Goal: Information Seeking & Learning: Learn about a topic

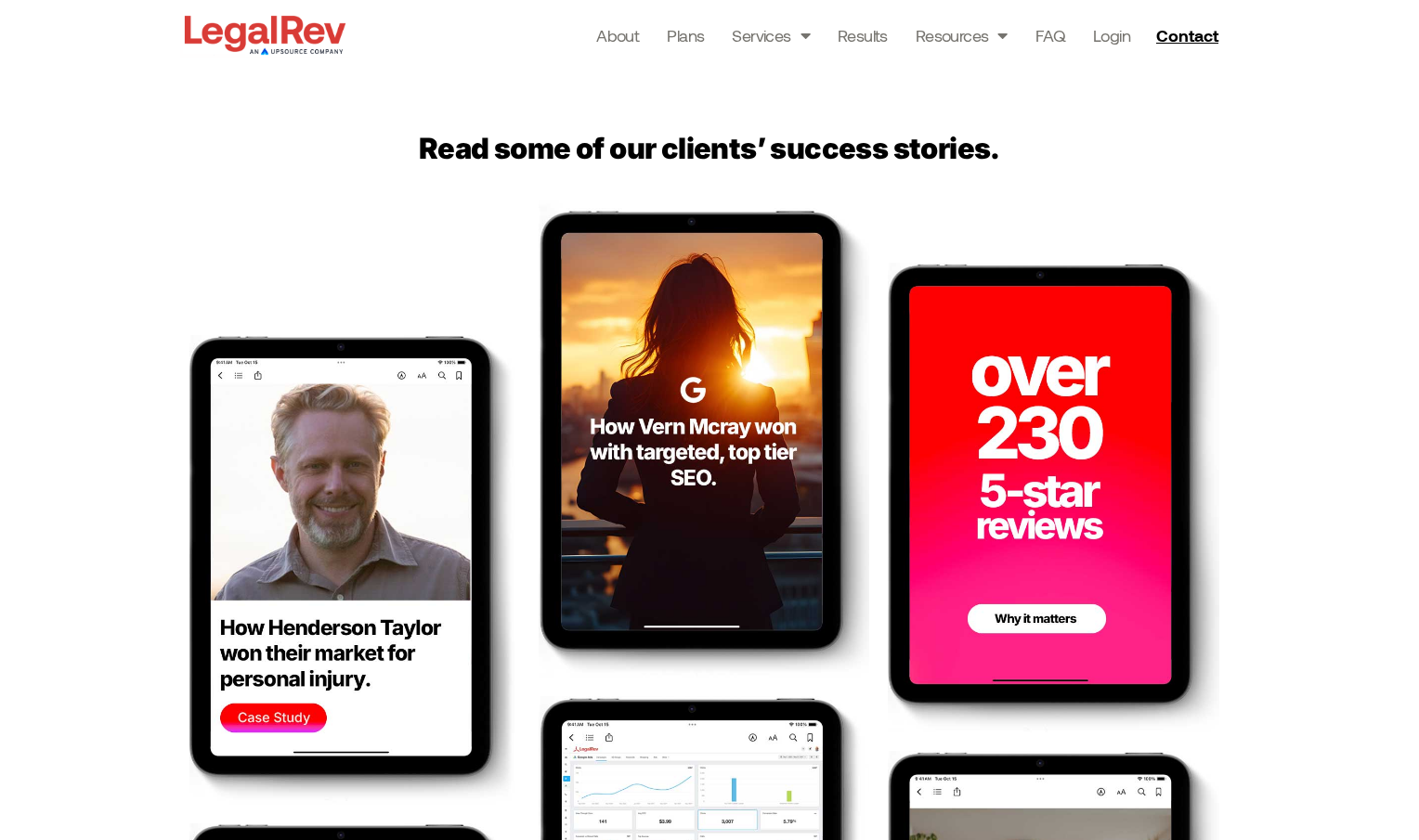
scroll to position [2783, 0]
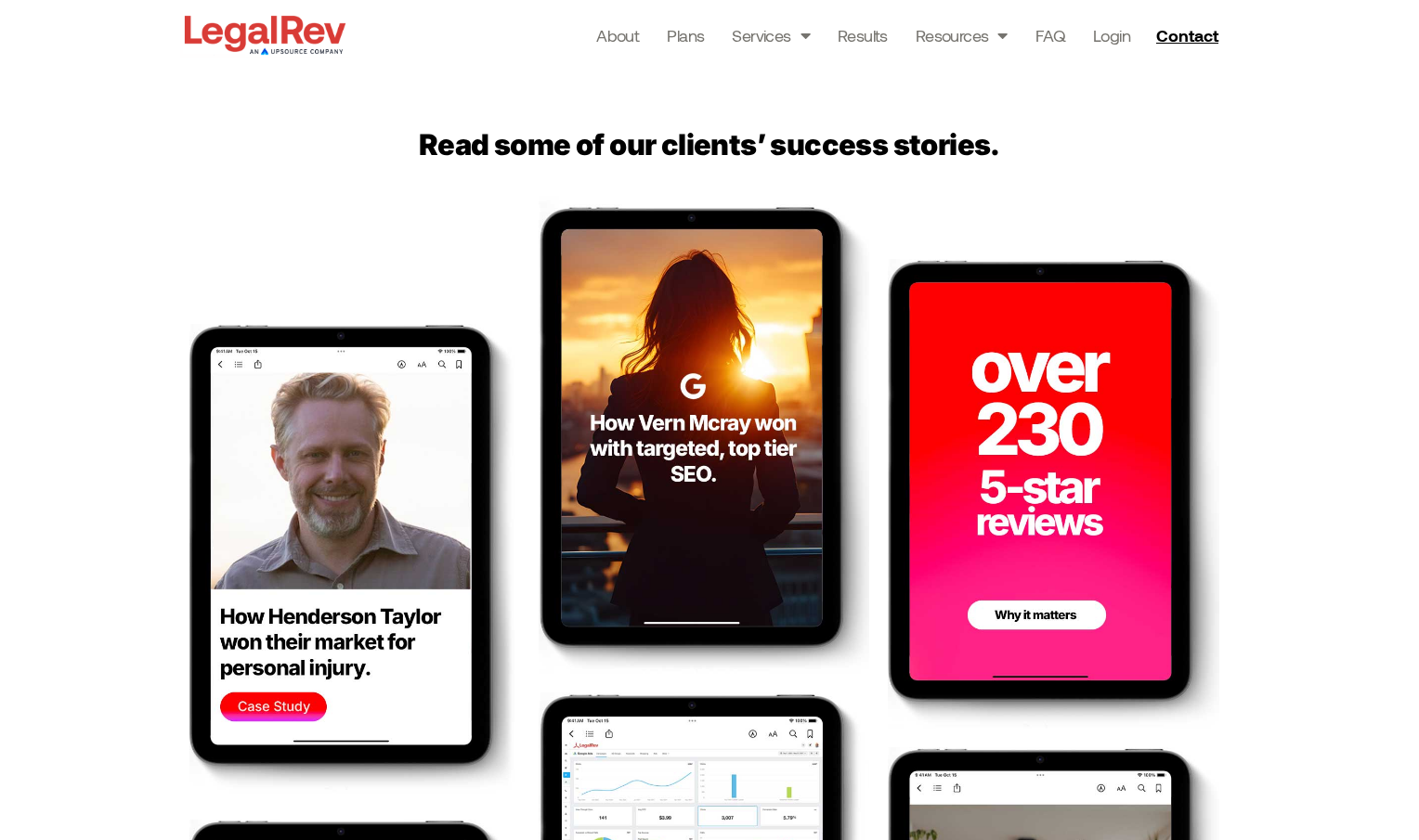
click at [314, 491] on img at bounding box center [354, 559] width 331 height 470
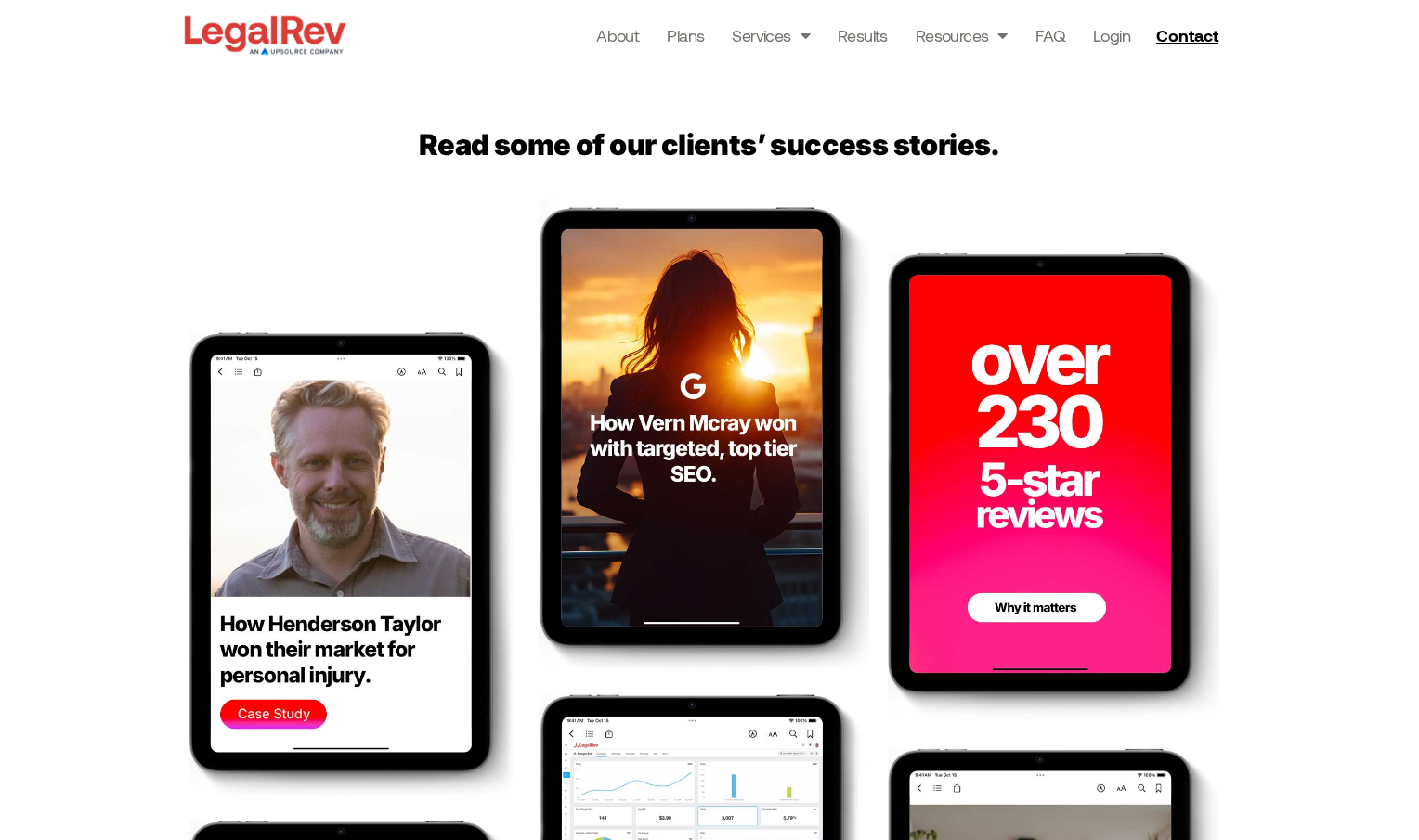
click at [1085, 403] on img at bounding box center [1053, 487] width 331 height 470
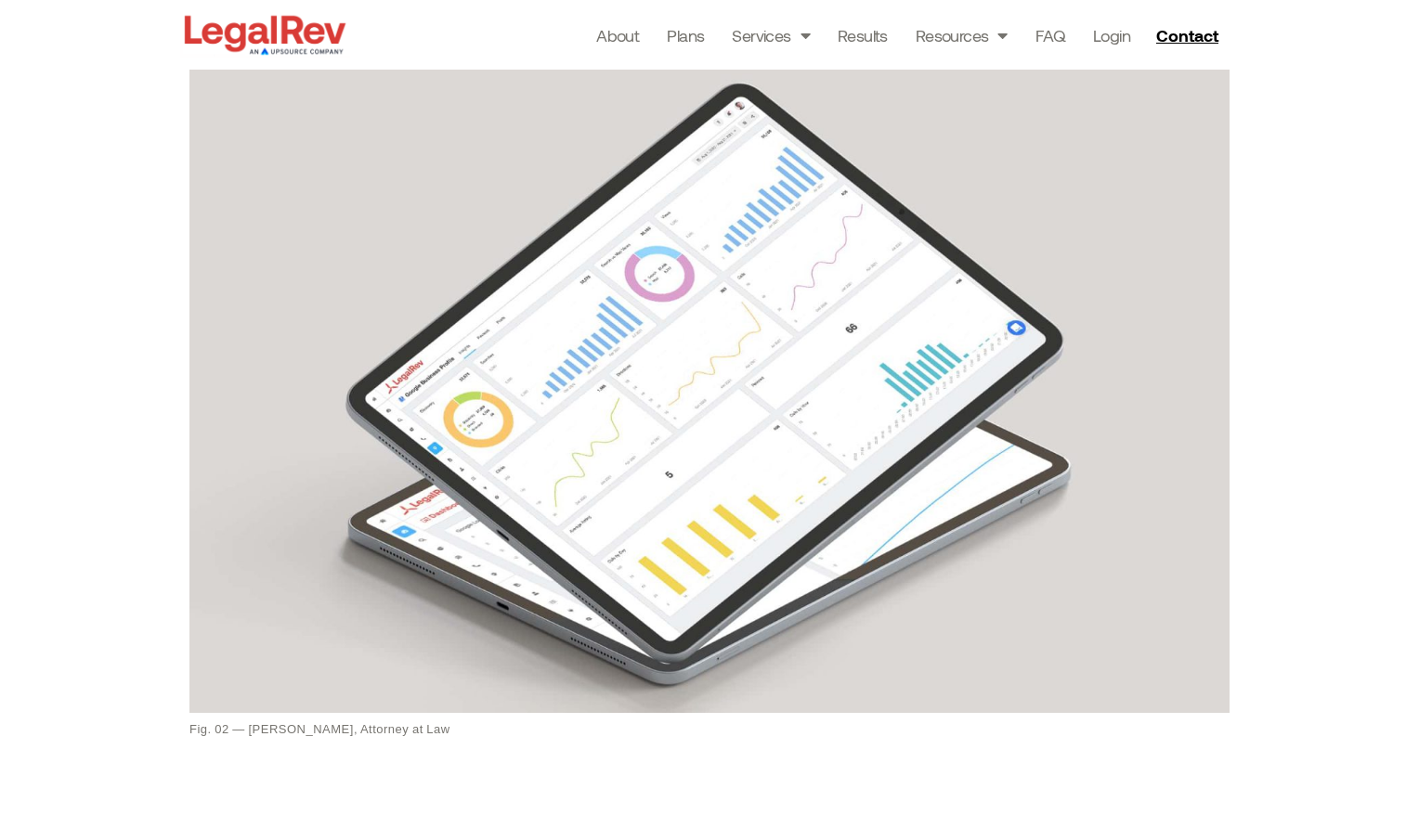
scroll to position [1421, 0]
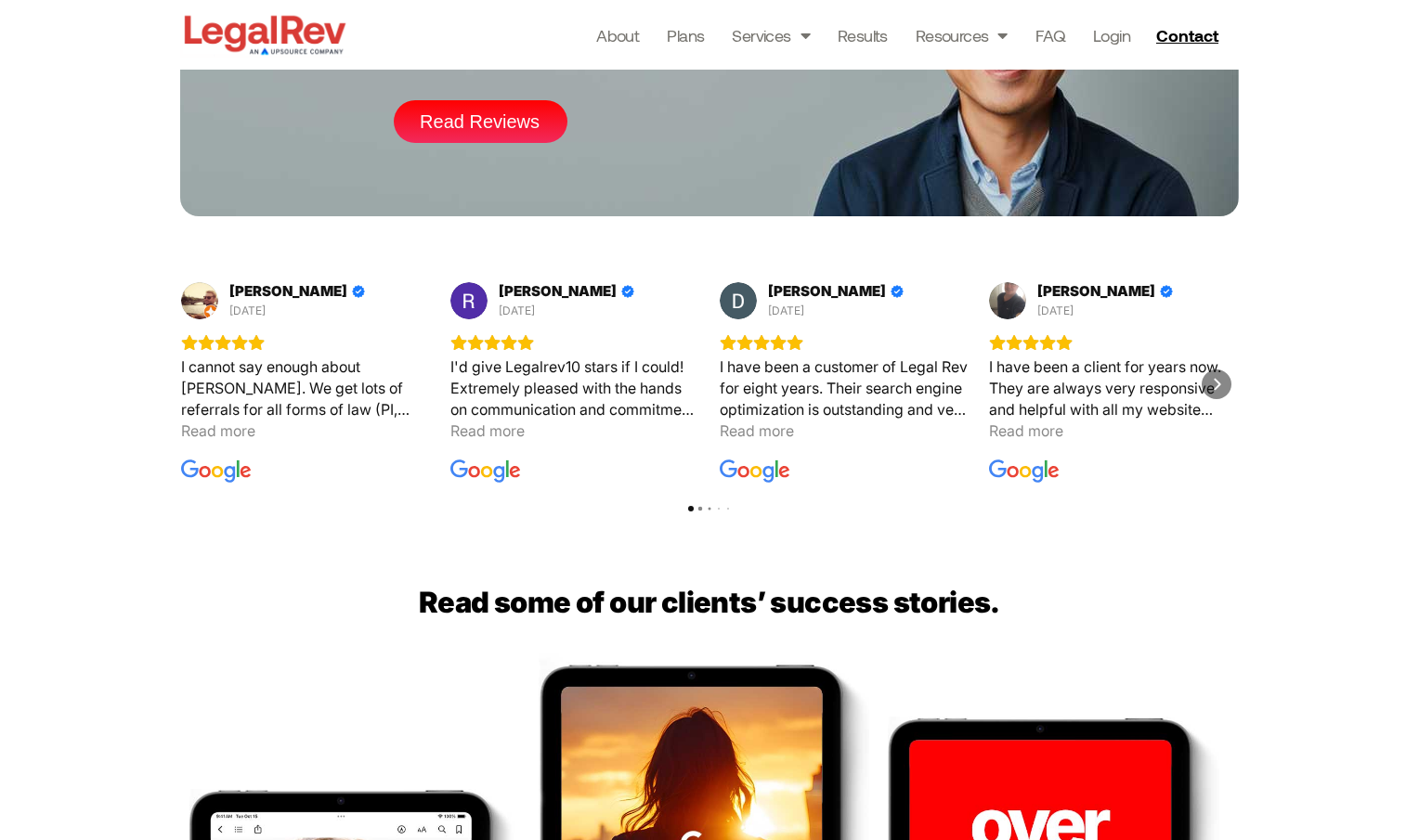
scroll to position [2319, 0]
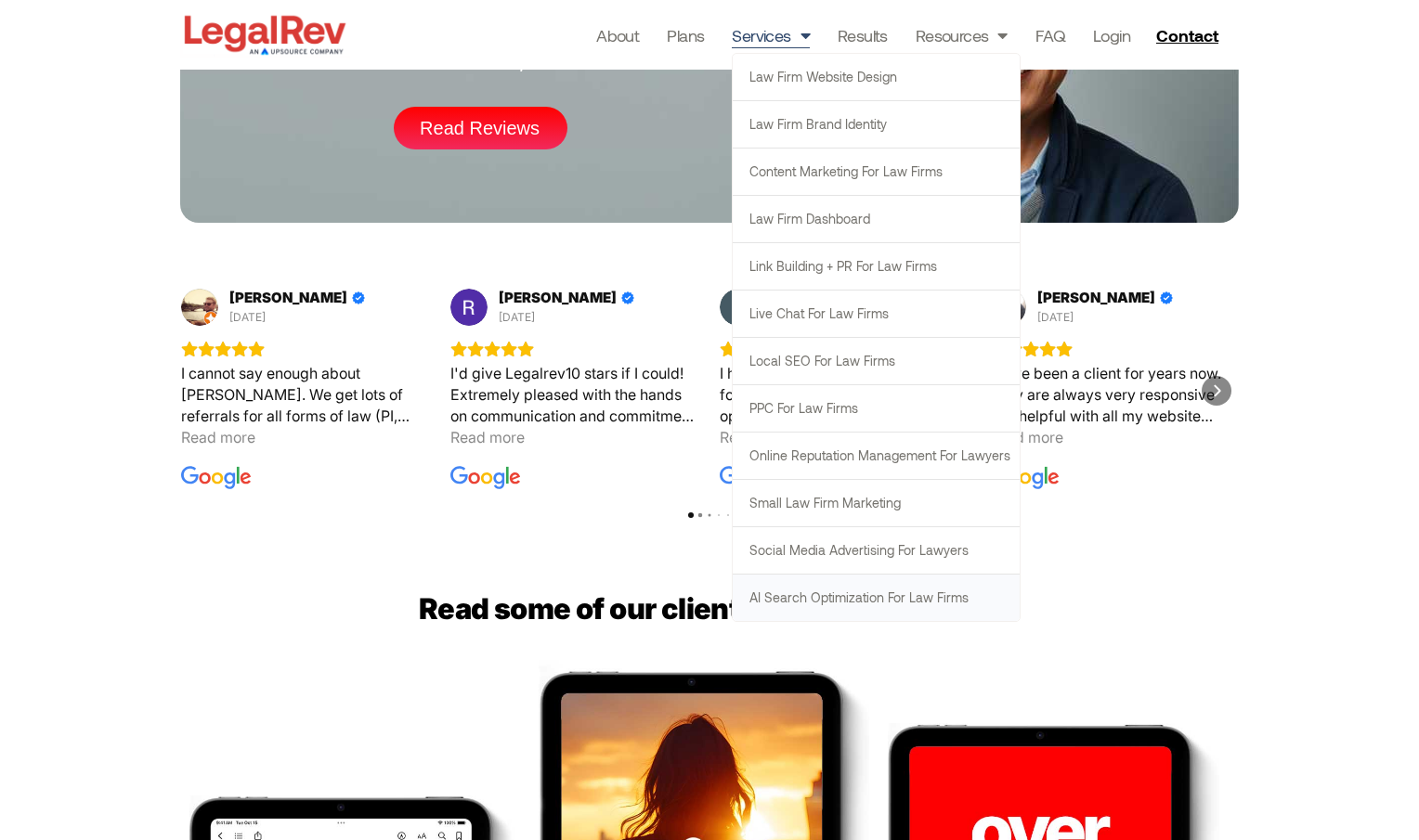
click at [849, 595] on link "AI Search Optimization for Law Firms" at bounding box center [876, 598] width 287 height 47
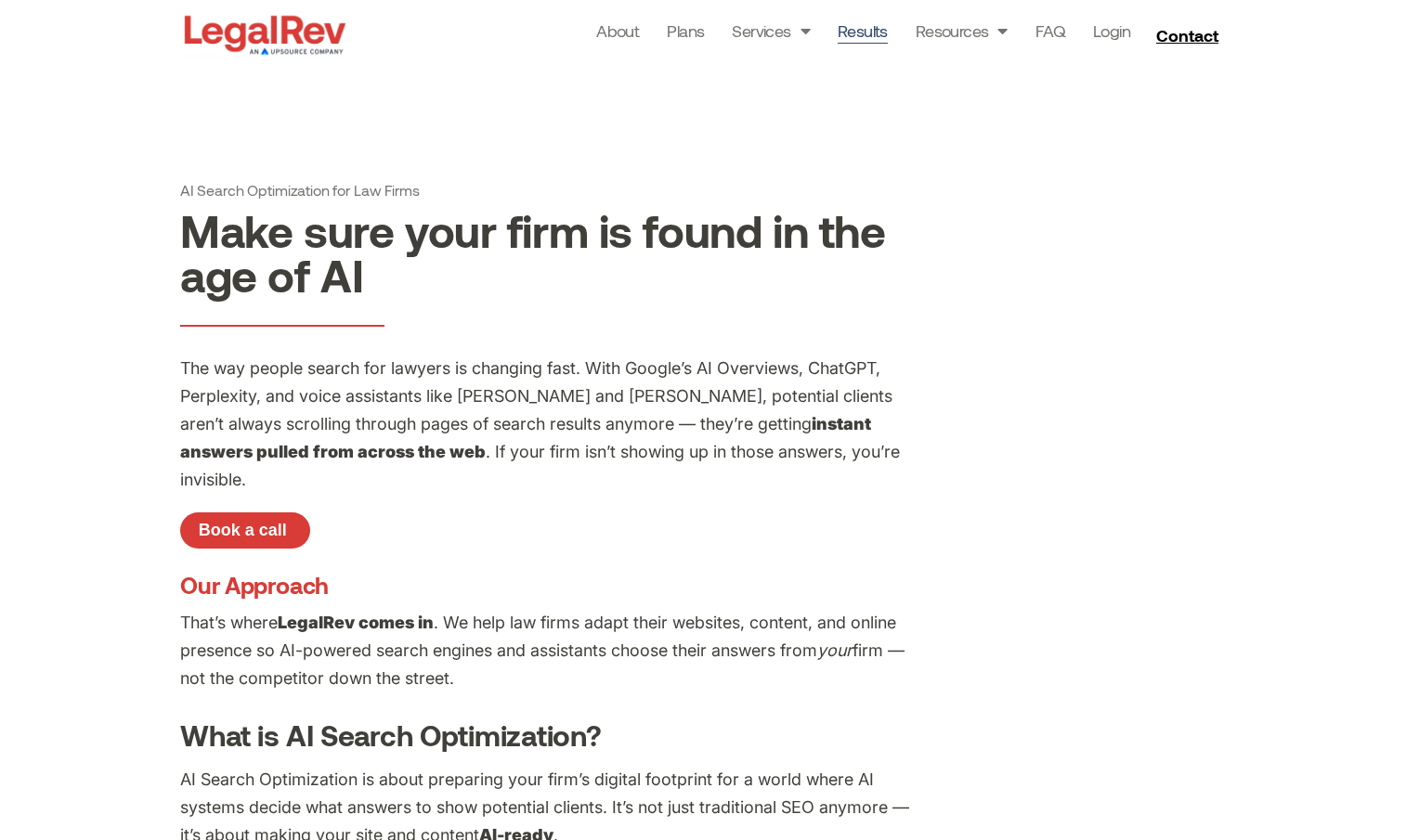
click at [854, 29] on link "Results" at bounding box center [863, 31] width 51 height 26
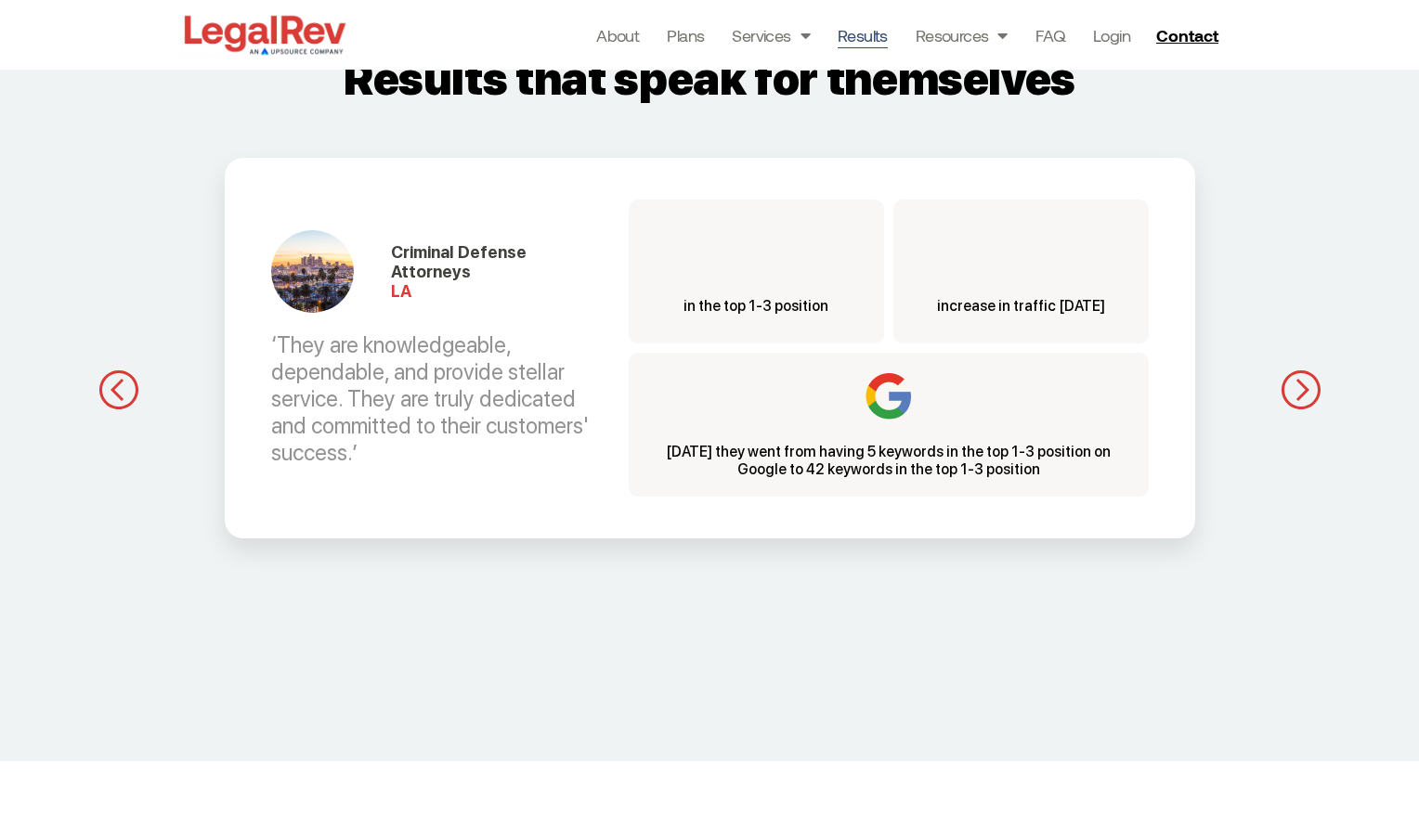
scroll to position [1753, 0]
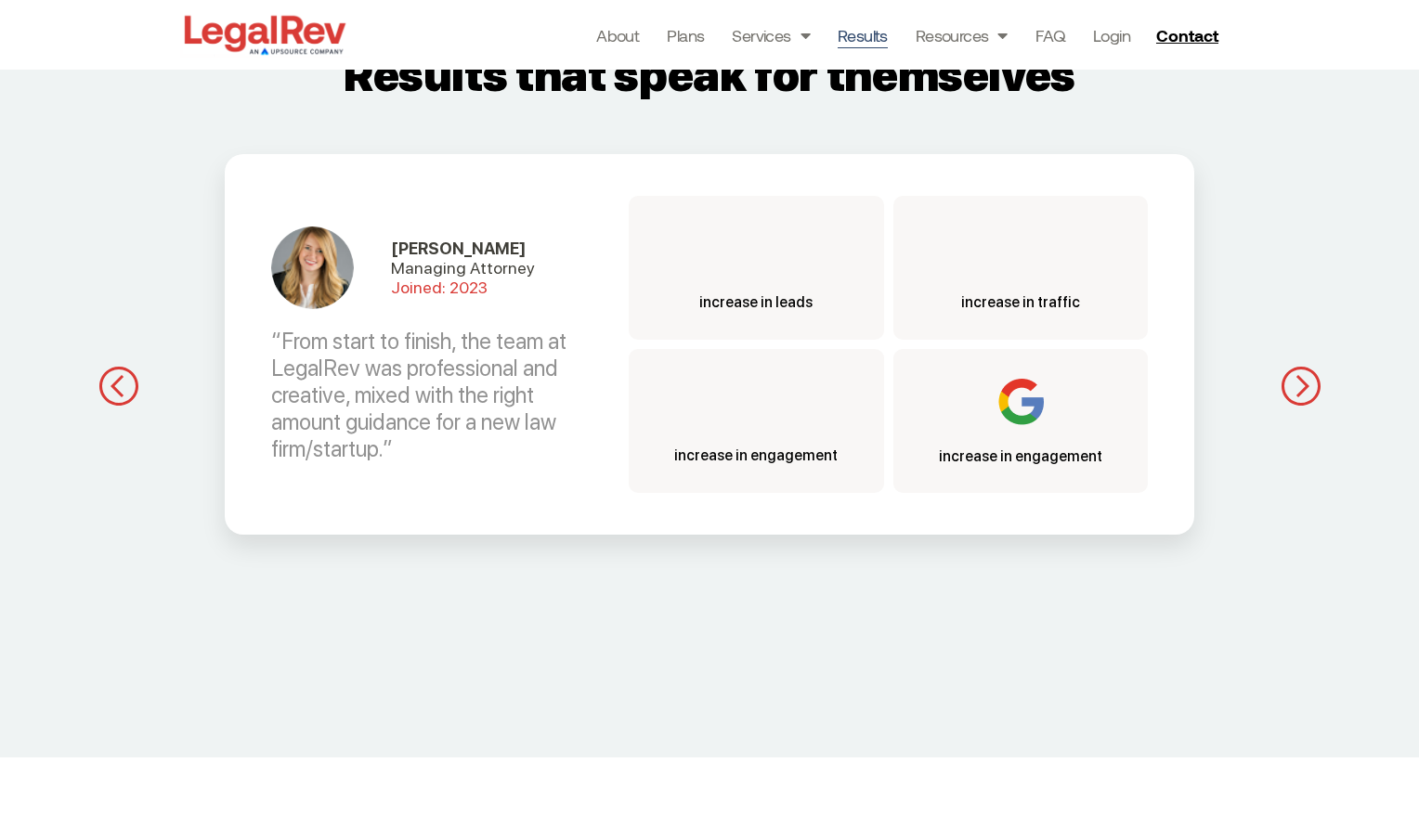
click at [1300, 383] on img "button" at bounding box center [1301, 387] width 39 height 40
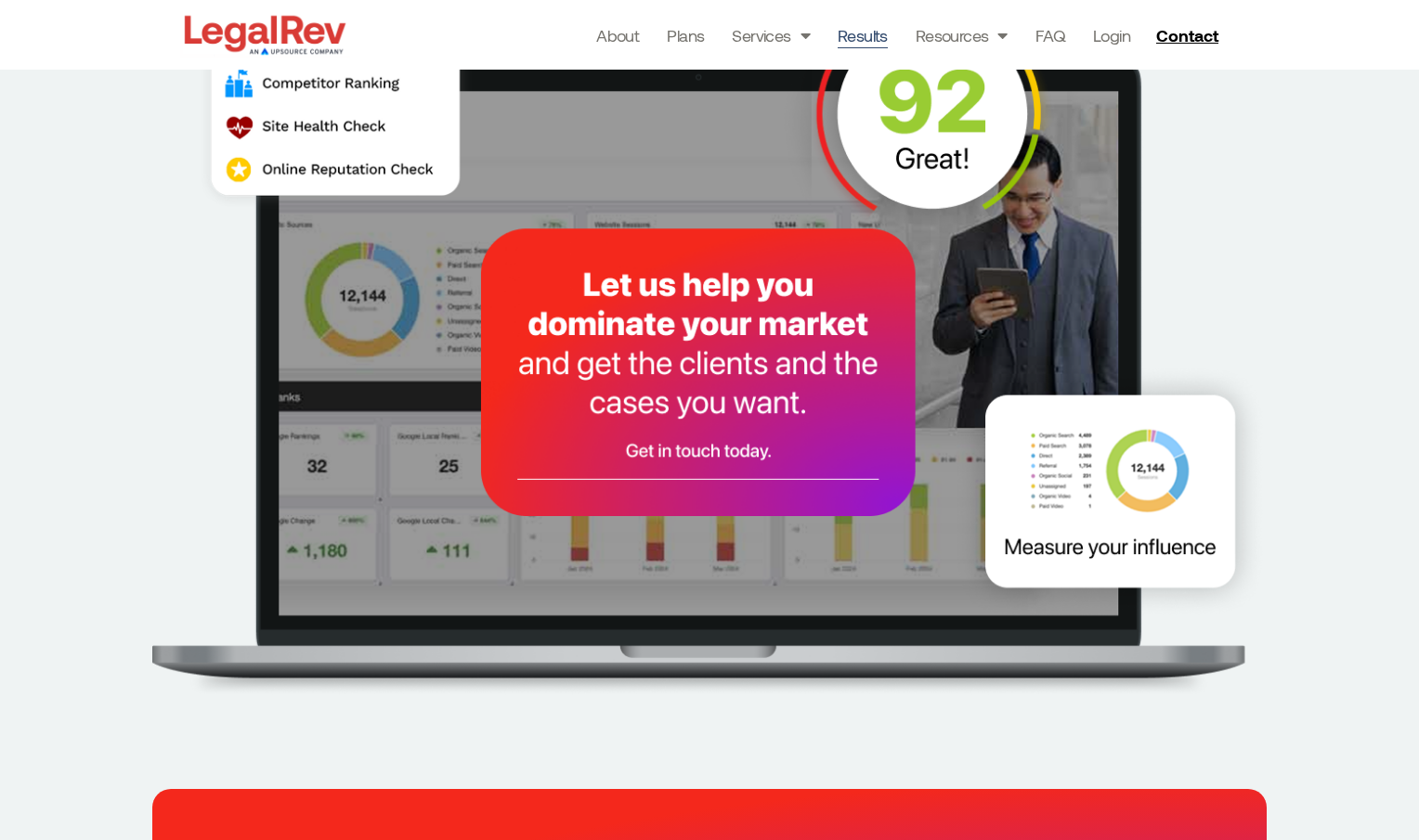
scroll to position [0, 0]
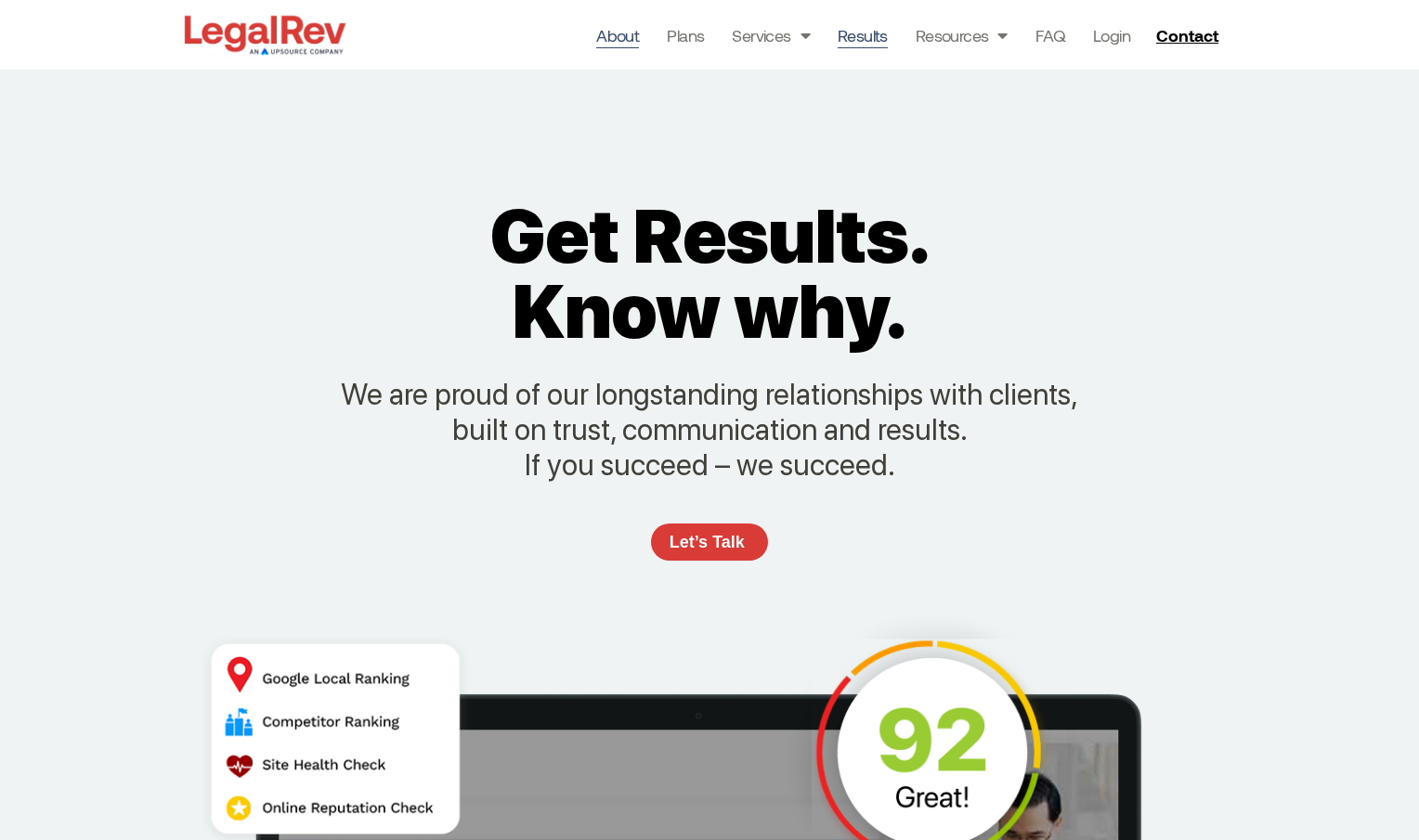
click at [612, 40] on link "About" at bounding box center [617, 36] width 43 height 26
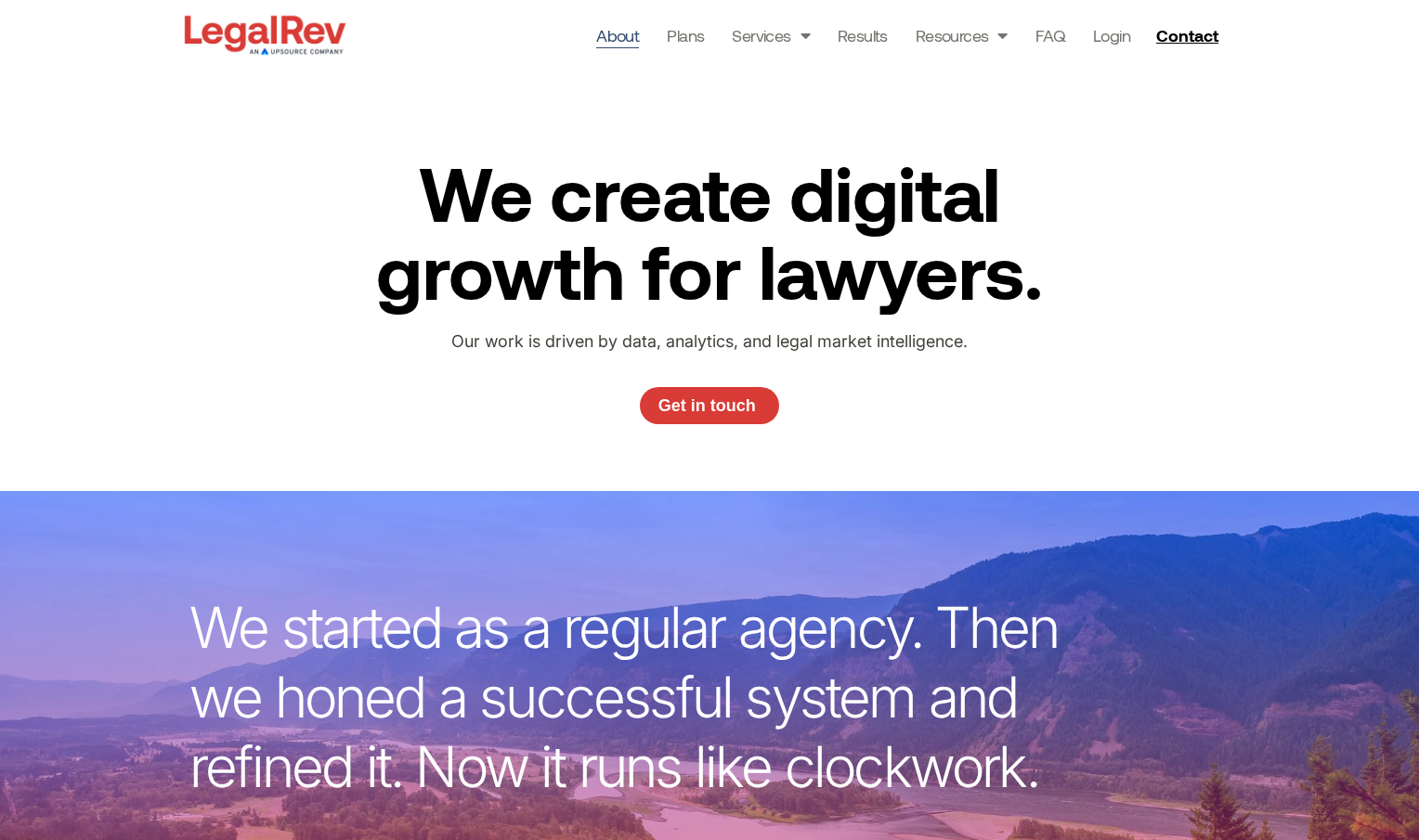
click at [252, 29] on img at bounding box center [264, 35] width 170 height 48
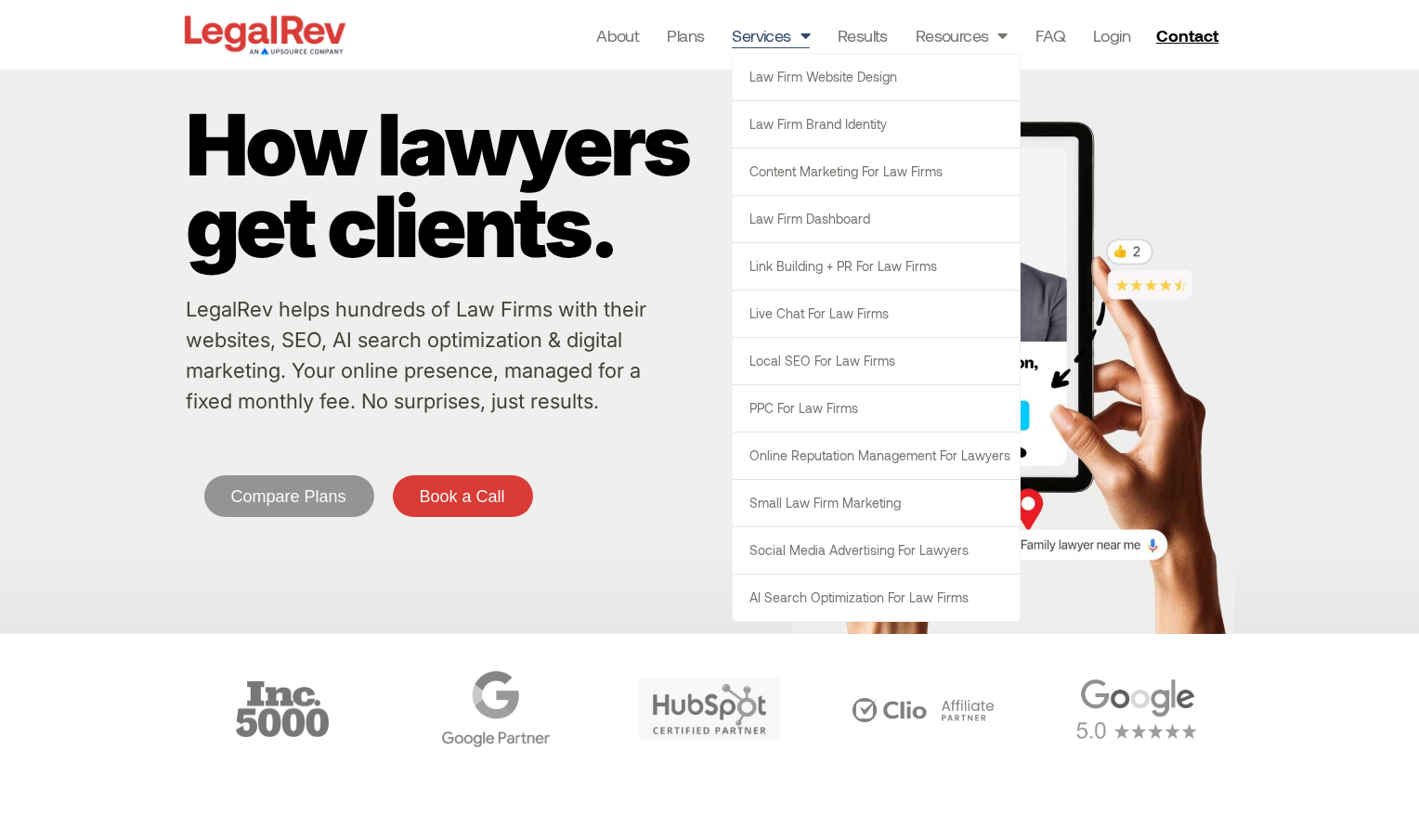
click at [790, 34] on link "Services" at bounding box center [770, 36] width 78 height 26
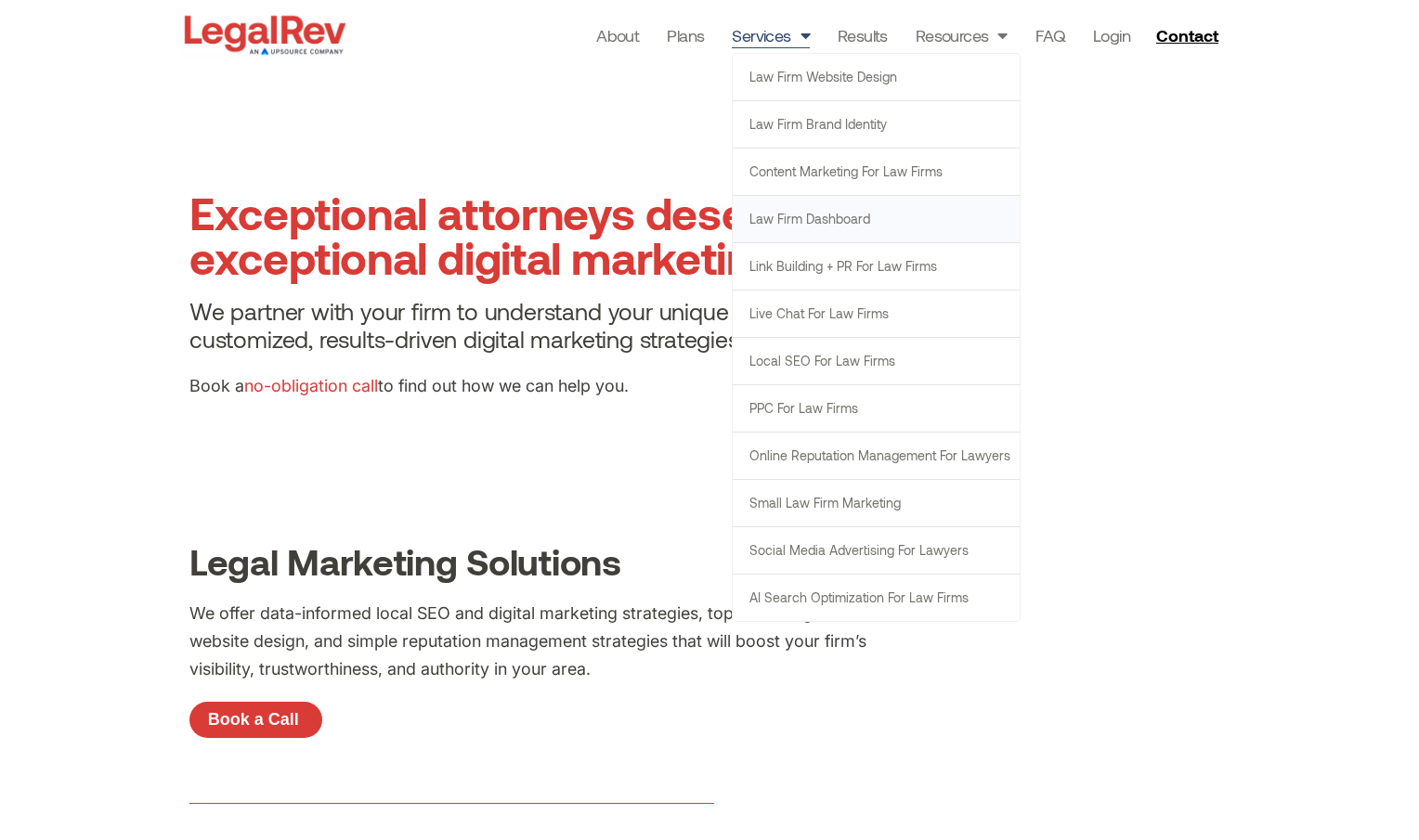
click at [820, 222] on link "Law Firm Dashboard" at bounding box center [876, 219] width 287 height 47
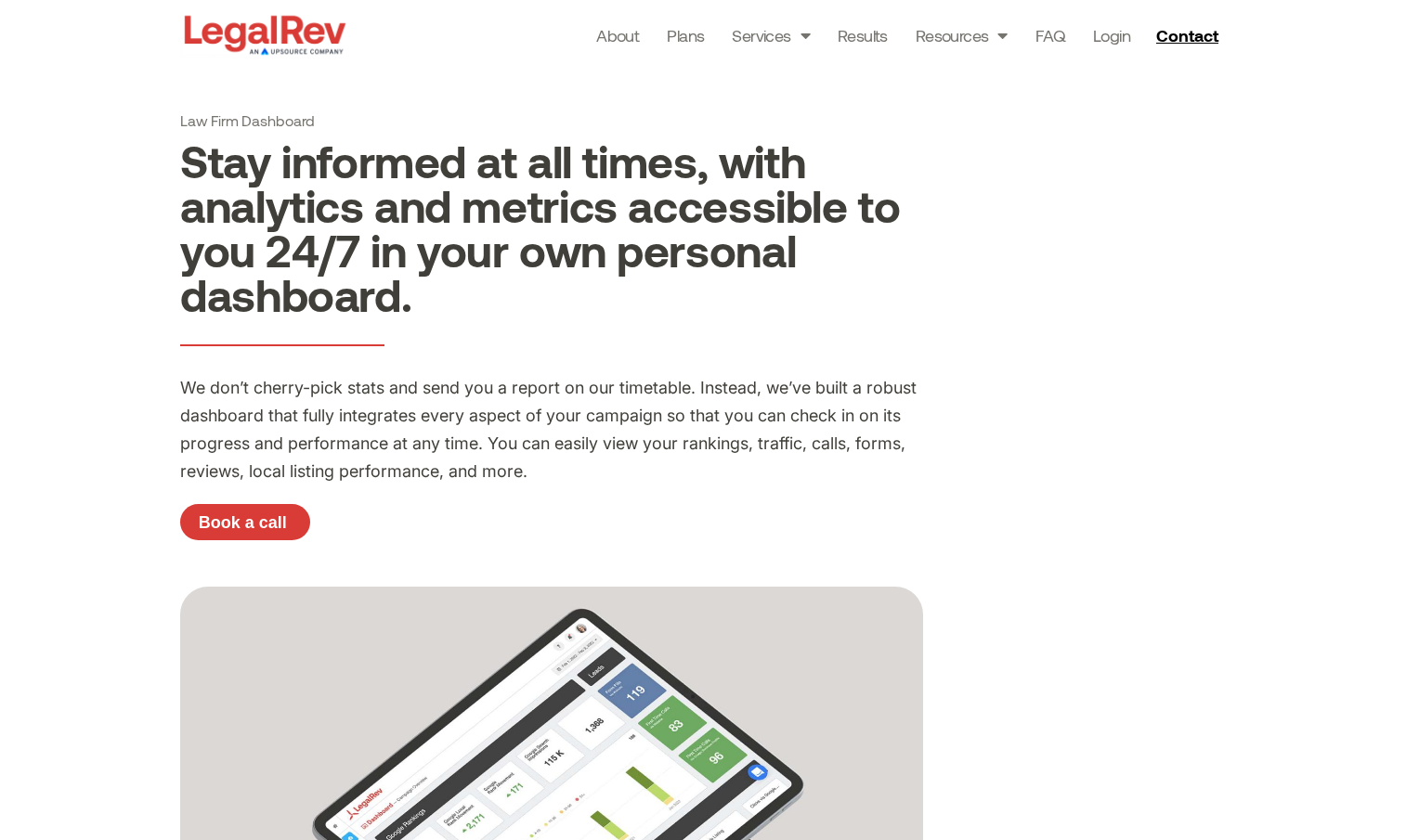
click at [283, 28] on img at bounding box center [264, 35] width 170 height 48
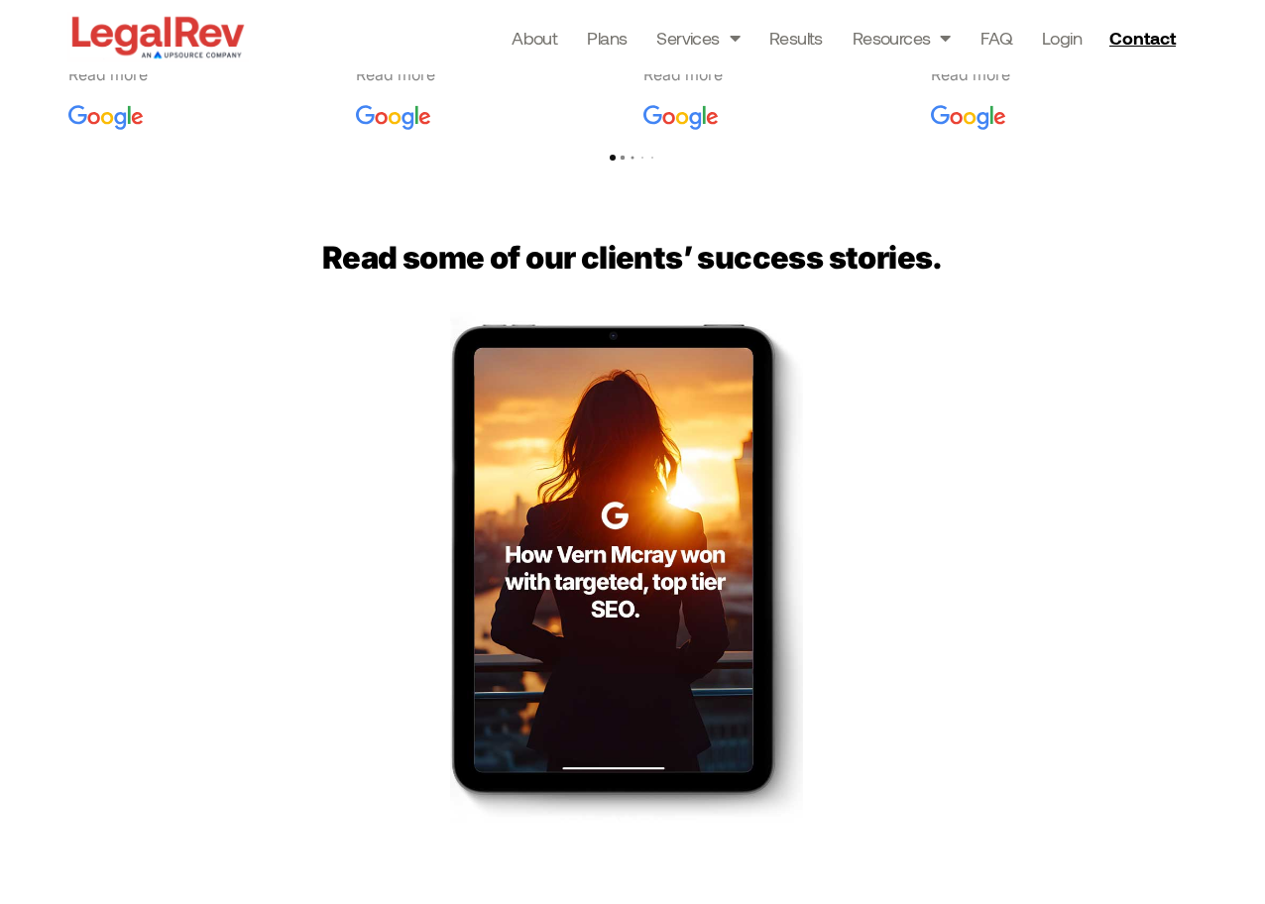
scroll to position [2865, 0]
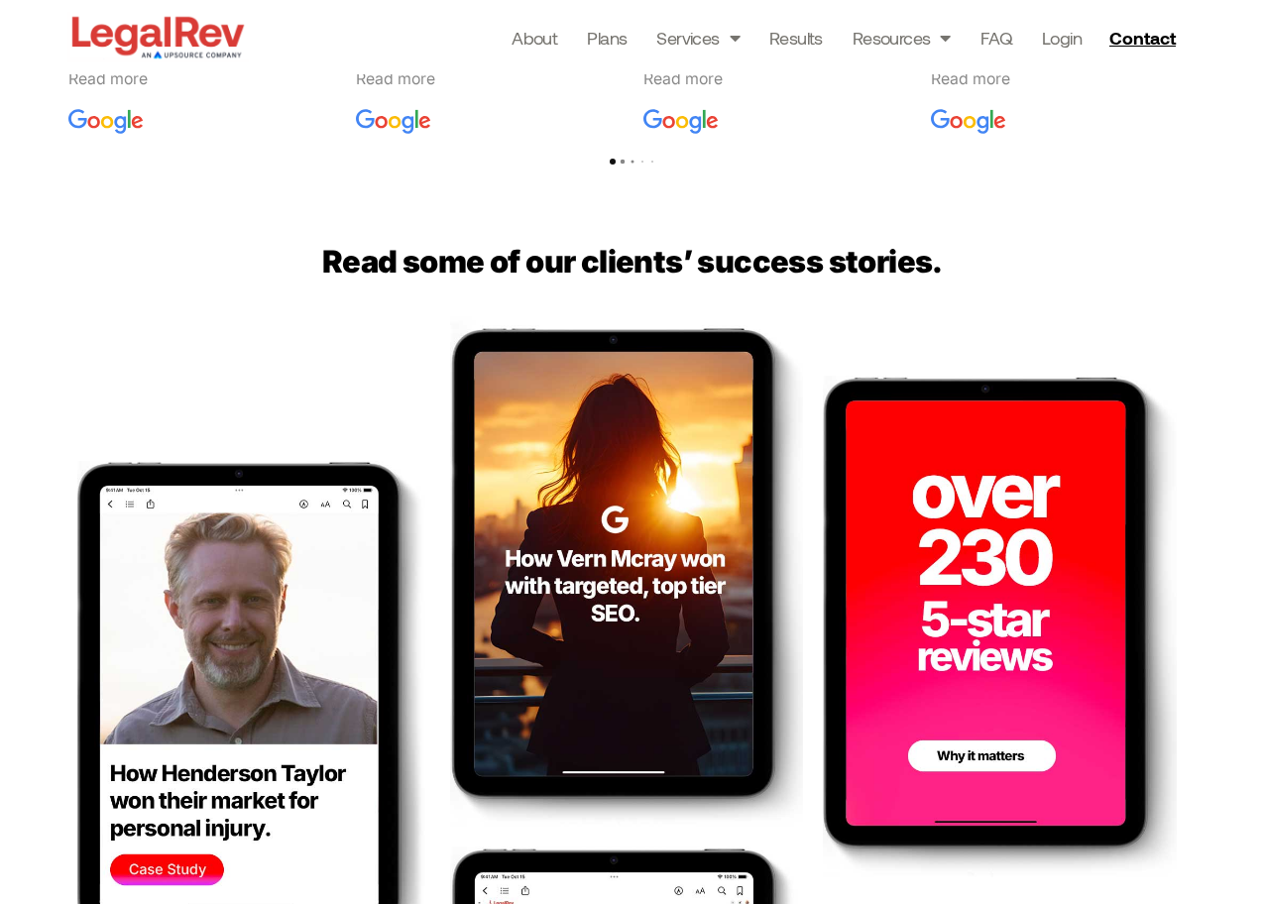
click at [975, 564] on img at bounding box center [999, 627] width 353 height 502
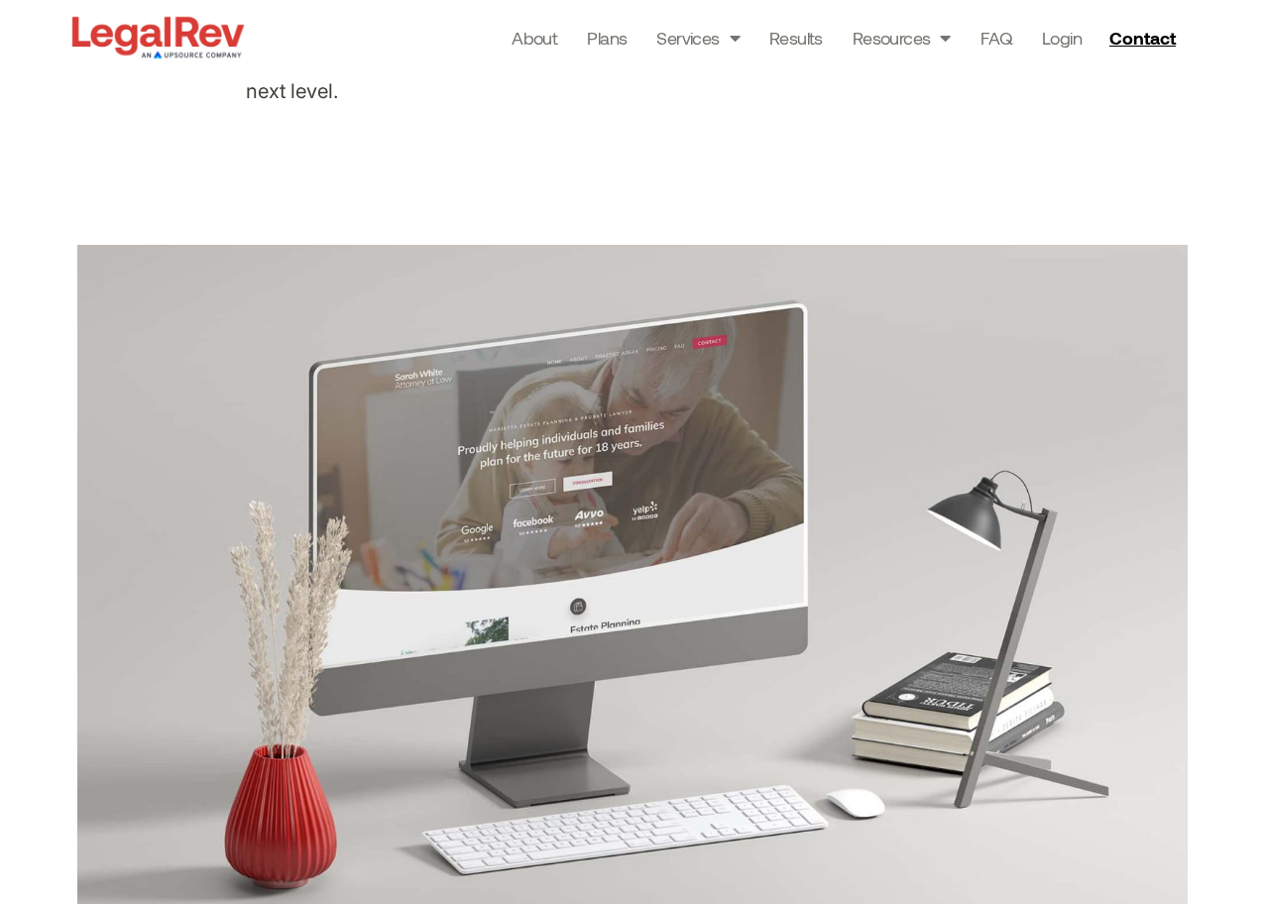
scroll to position [259, 0]
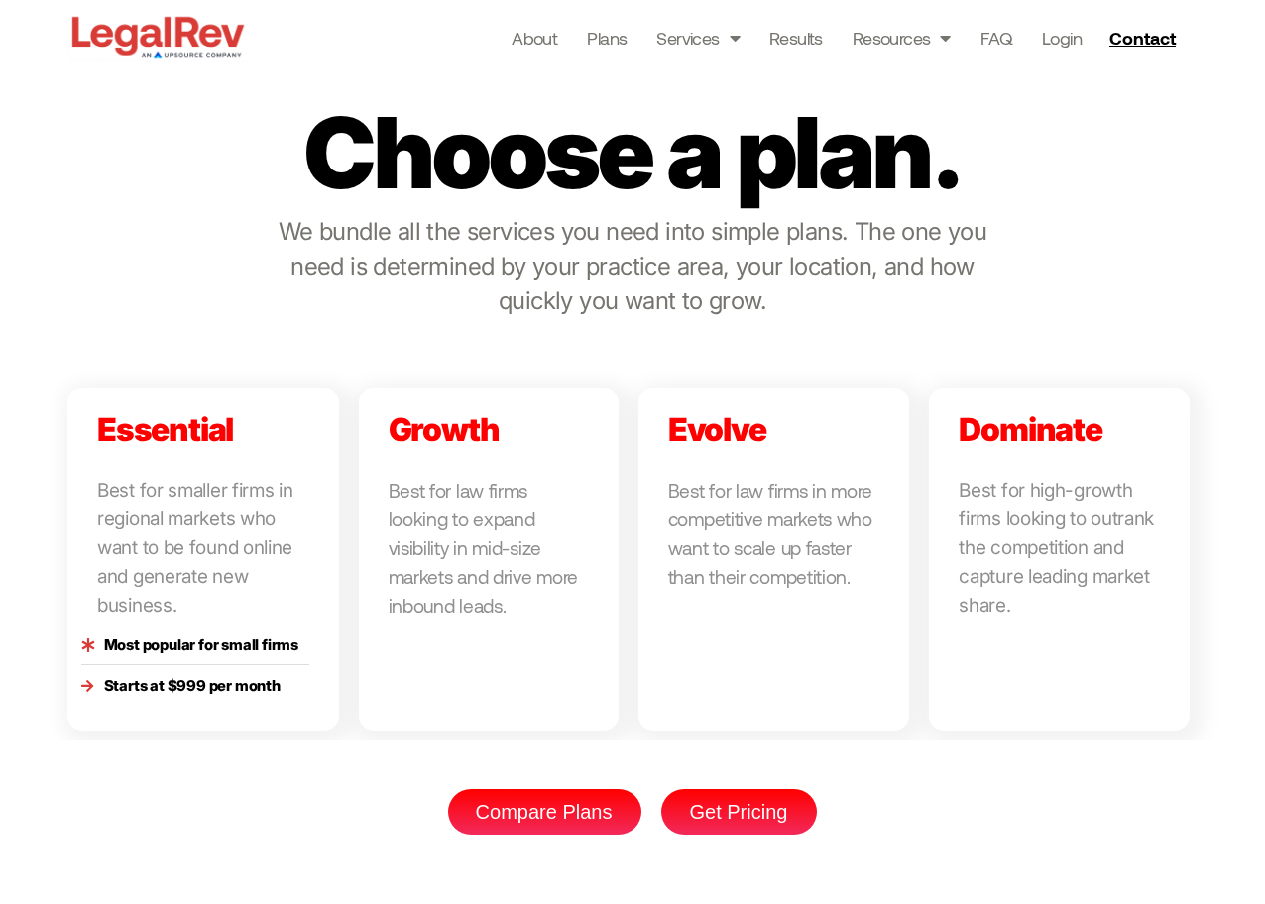
scroll to position [4361, 0]
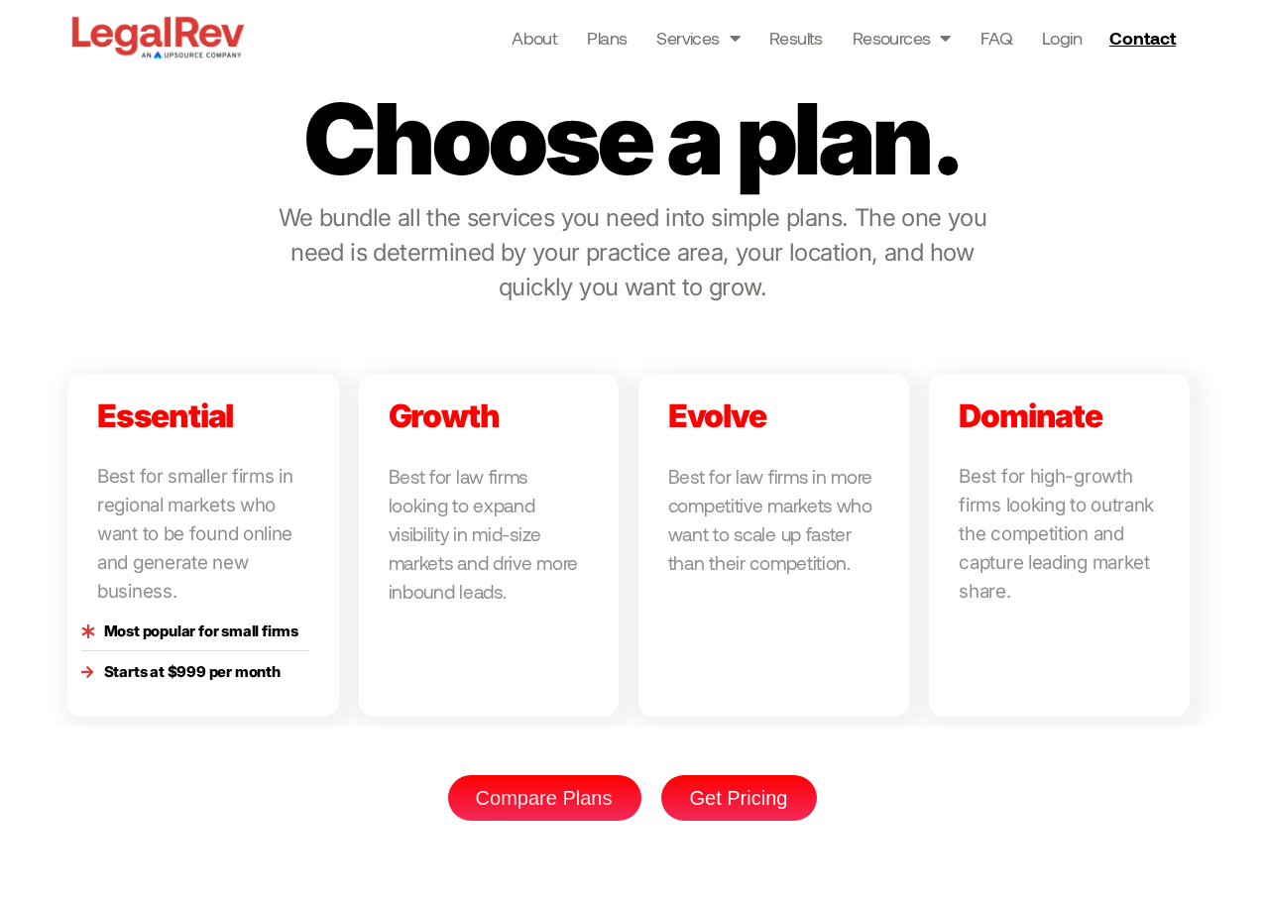
click at [541, 801] on span "Compare Plans" at bounding box center [544, 798] width 137 height 20
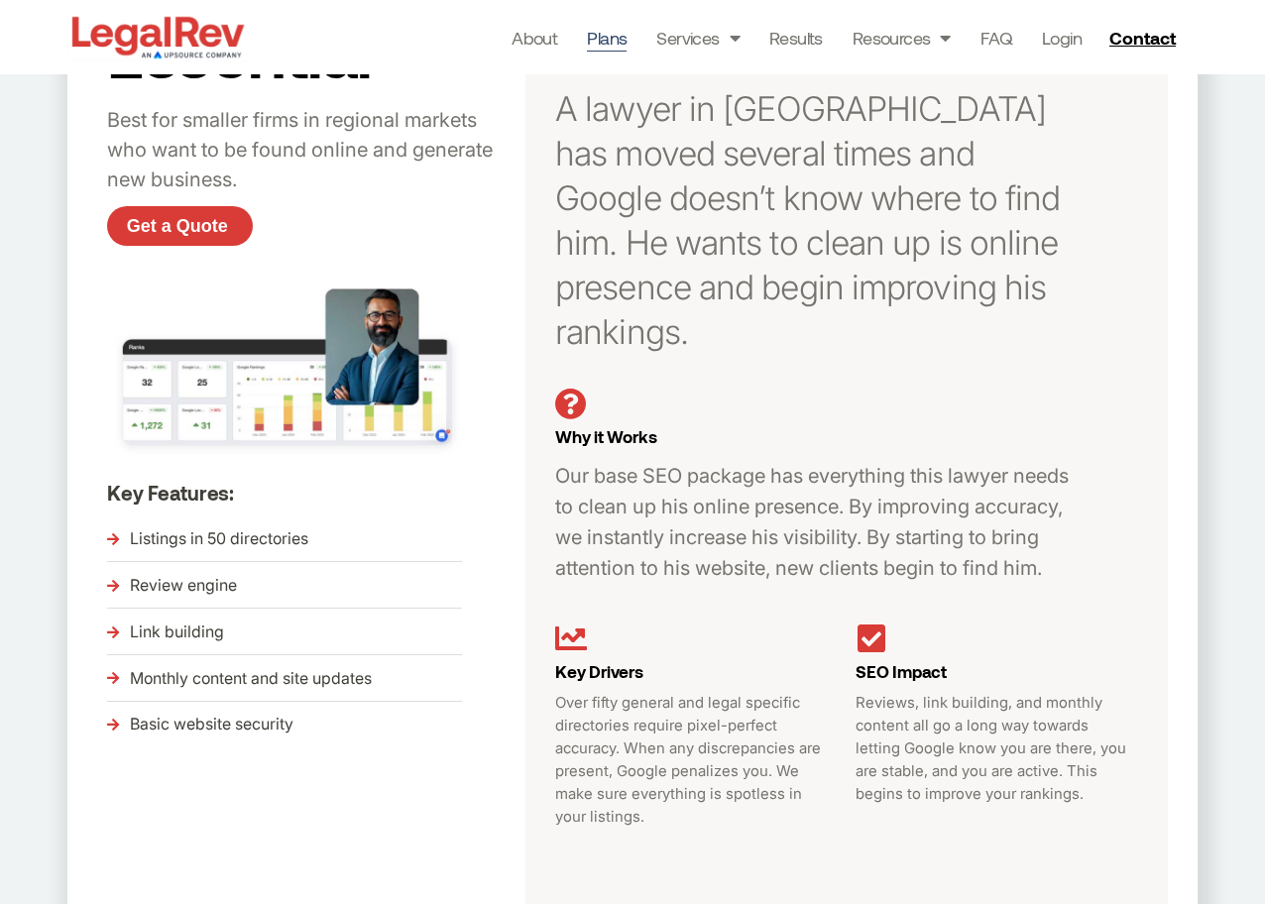
scroll to position [476, 0]
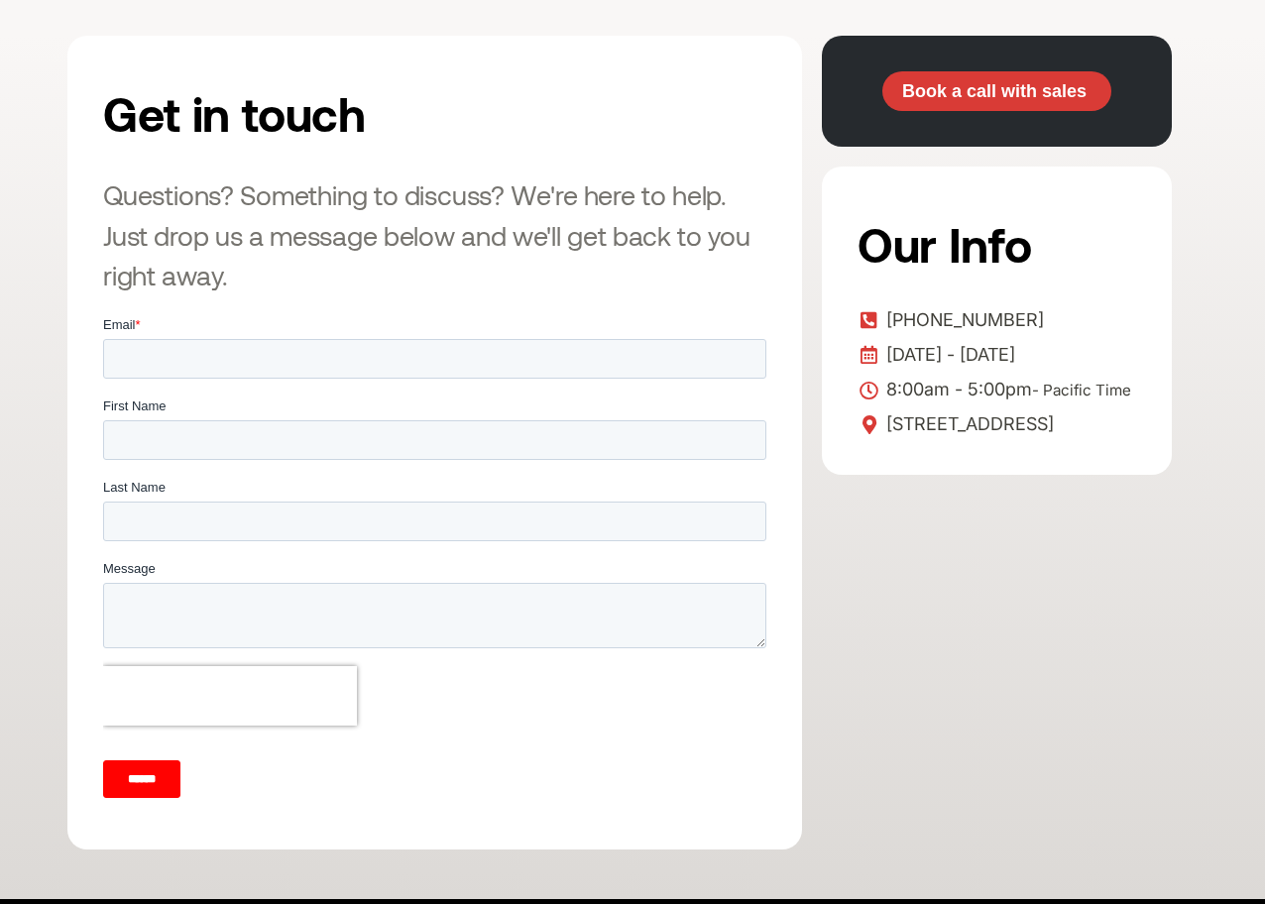
scroll to position [391, 0]
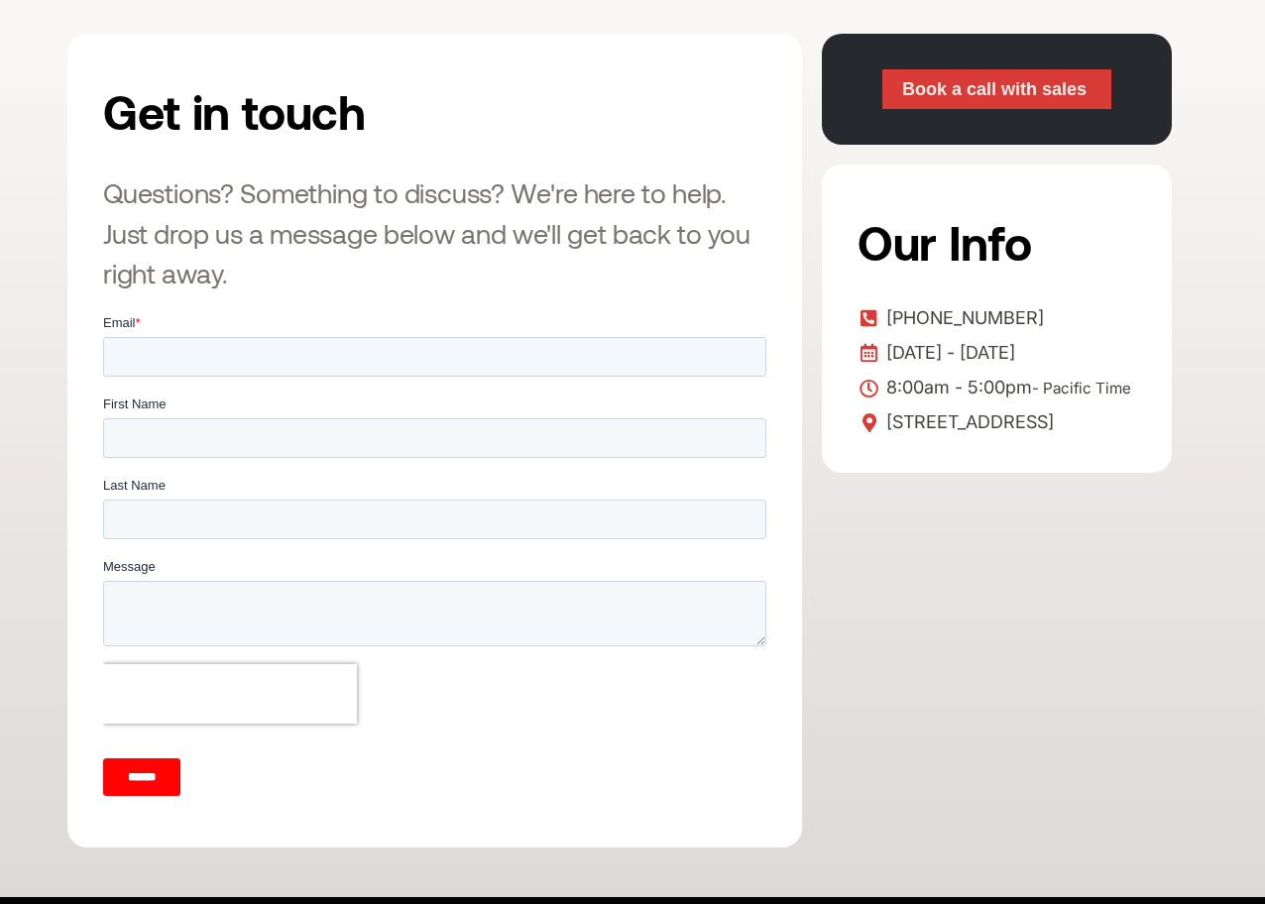
click at [1011, 85] on span "Book a call with sales" at bounding box center [994, 89] width 184 height 18
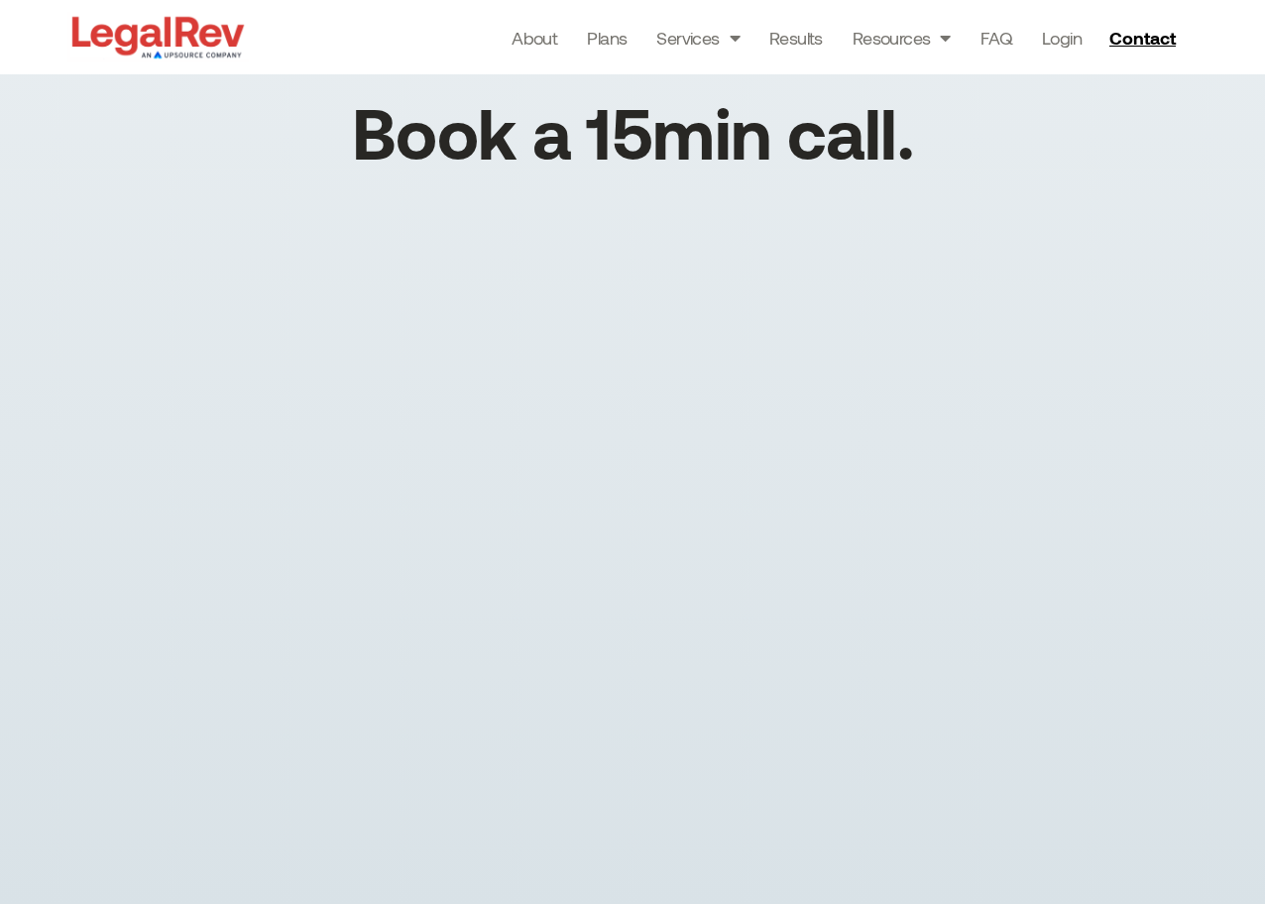
scroll to position [32, 0]
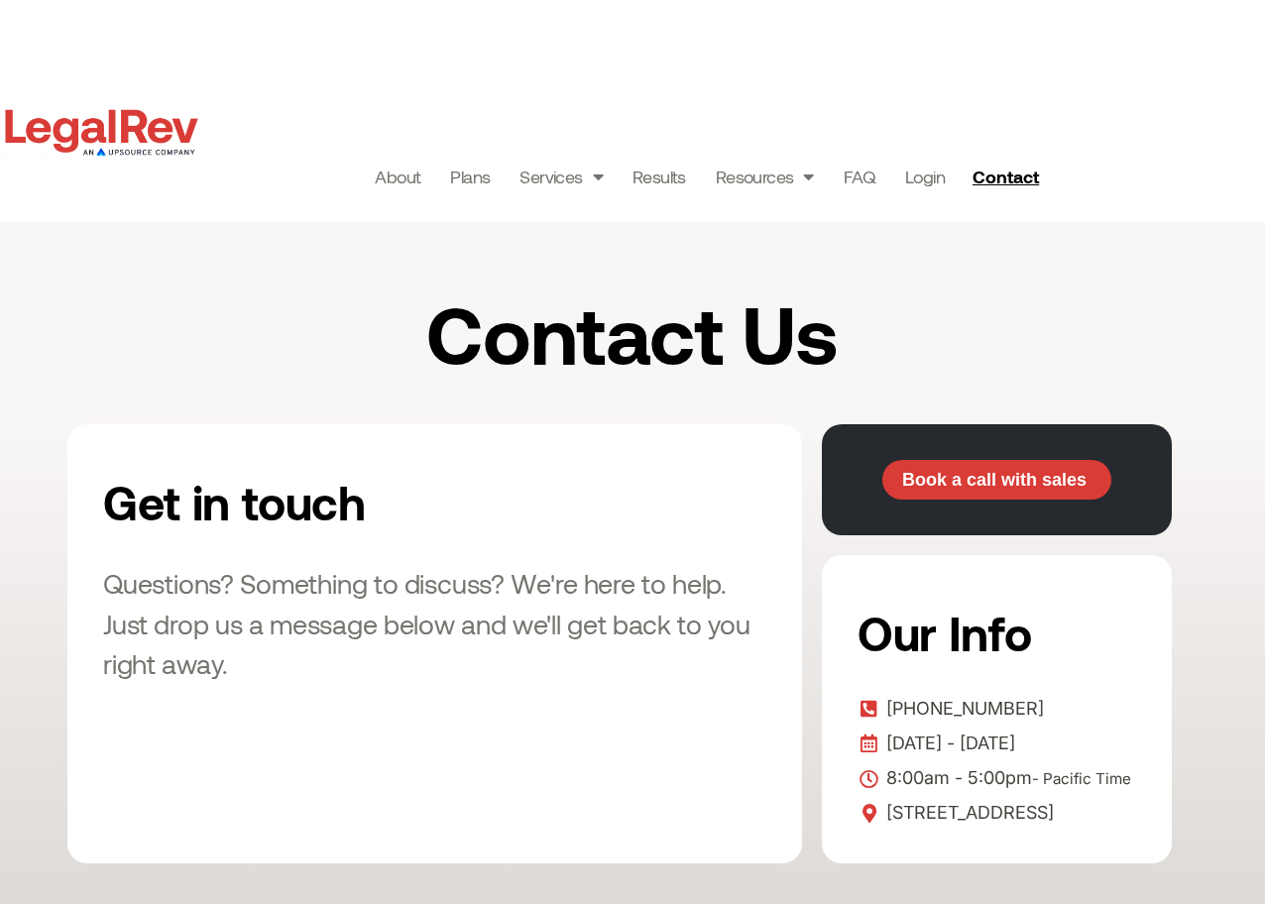
scroll to position [372, 0]
